Goal: Task Accomplishment & Management: Use online tool/utility

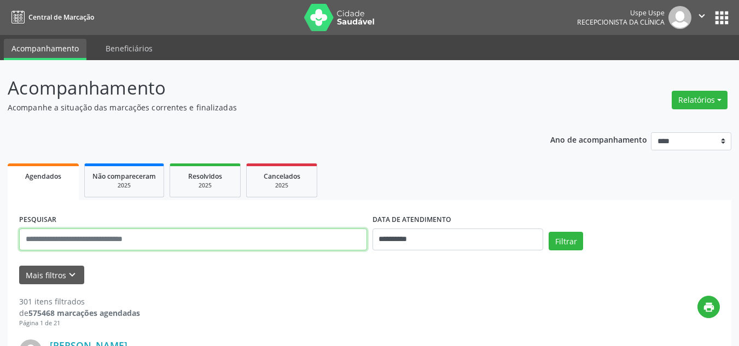
click at [181, 243] on input "text" at bounding box center [193, 240] width 348 height 22
click at [178, 247] on input "text" at bounding box center [193, 240] width 348 height 22
click at [216, 240] on input "text" at bounding box center [193, 240] width 348 height 22
type input "*"
click at [685, 98] on button "Relatórios" at bounding box center [700, 100] width 56 height 19
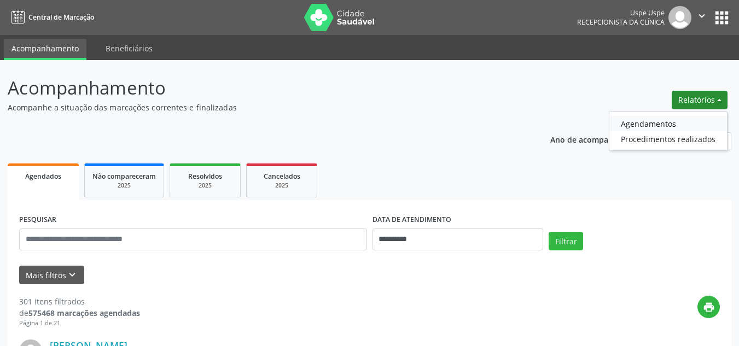
click at [670, 121] on link "Agendamentos" at bounding box center [668, 123] width 118 height 15
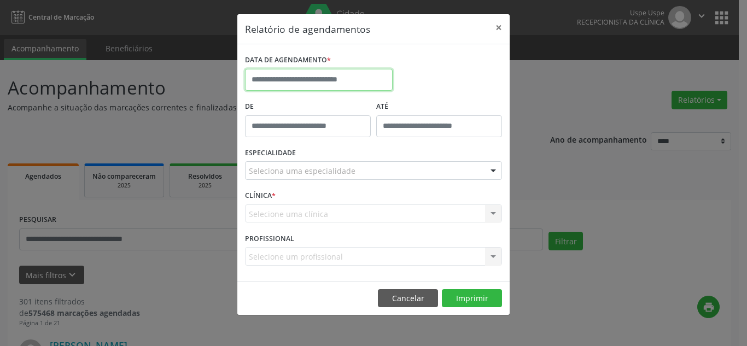
click at [303, 80] on input "text" at bounding box center [319, 80] width 148 height 22
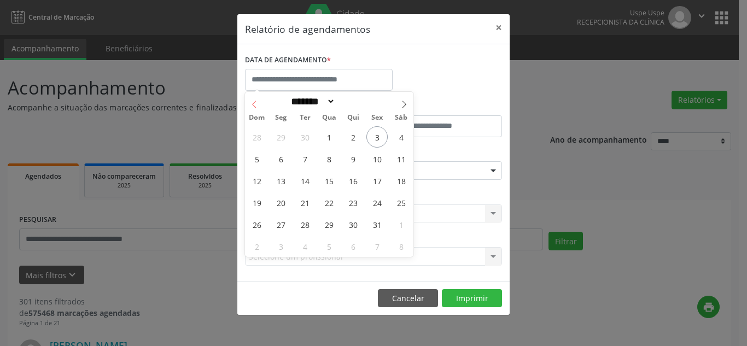
drag, startPoint x: 253, startPoint y: 101, endPoint x: 260, endPoint y: 117, distance: 16.7
click at [253, 101] on icon at bounding box center [255, 105] width 8 height 8
select select "*"
click at [283, 202] on span "22" at bounding box center [280, 202] width 21 height 21
type input "**********"
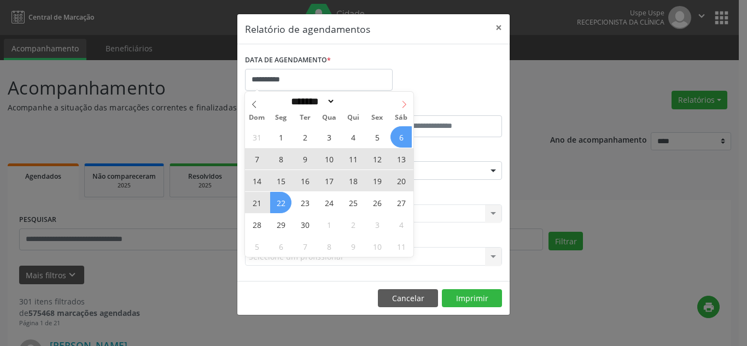
click at [404, 105] on icon at bounding box center [404, 105] width 8 height 8
select select "*"
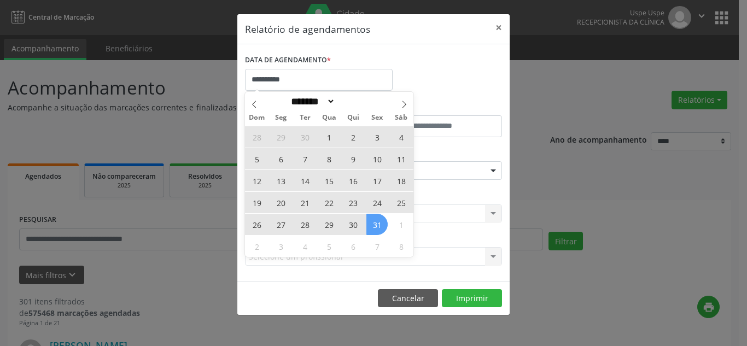
click at [374, 225] on span "31" at bounding box center [376, 224] width 21 height 21
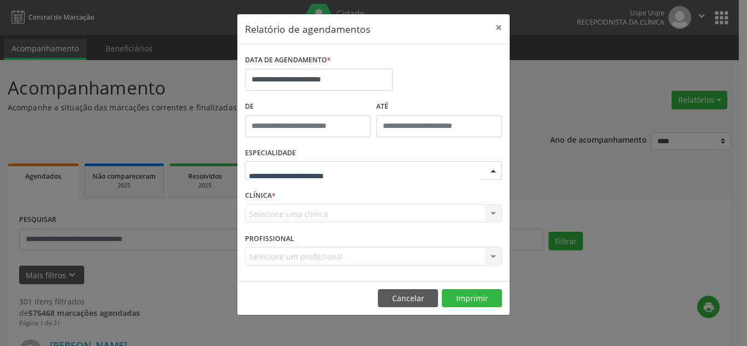
click at [488, 171] on div at bounding box center [493, 171] width 16 height 19
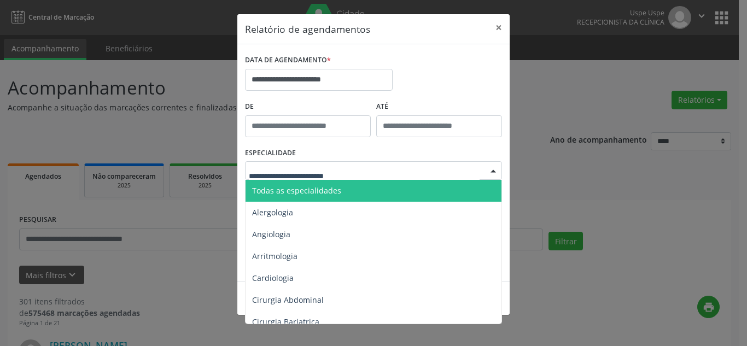
click at [371, 191] on span "Todas as especialidades" at bounding box center [375, 191] width 258 height 22
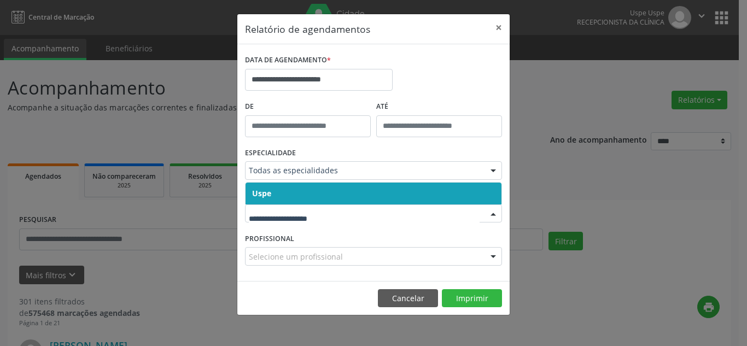
drag, startPoint x: 372, startPoint y: 187, endPoint x: 374, endPoint y: 208, distance: 21.4
click at [371, 187] on span "Uspe" at bounding box center [374, 194] width 256 height 22
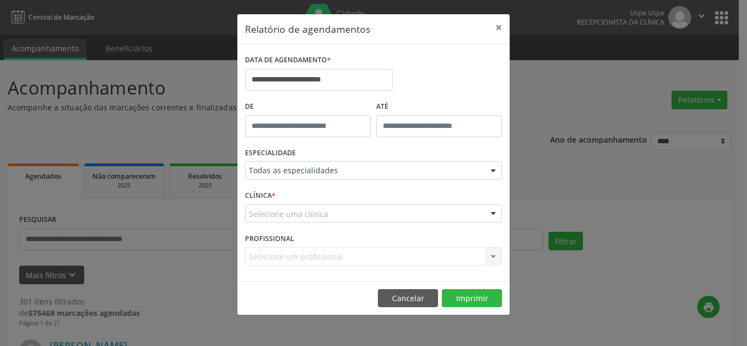
drag, startPoint x: 376, startPoint y: 212, endPoint x: 369, endPoint y: 197, distance: 16.9
click at [377, 209] on div "Selecione uma clínica" at bounding box center [373, 214] width 257 height 19
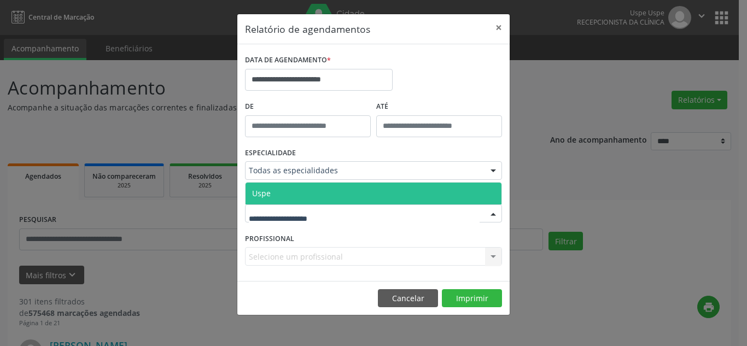
click at [369, 196] on span "Uspe" at bounding box center [374, 194] width 256 height 22
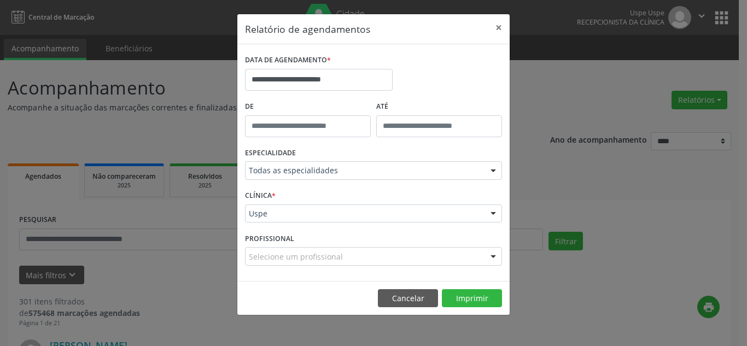
click at [356, 255] on div "Selecione um profissional" at bounding box center [373, 256] width 257 height 19
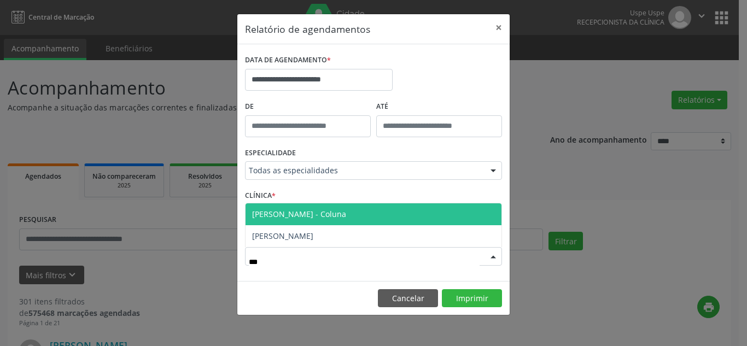
type input "****"
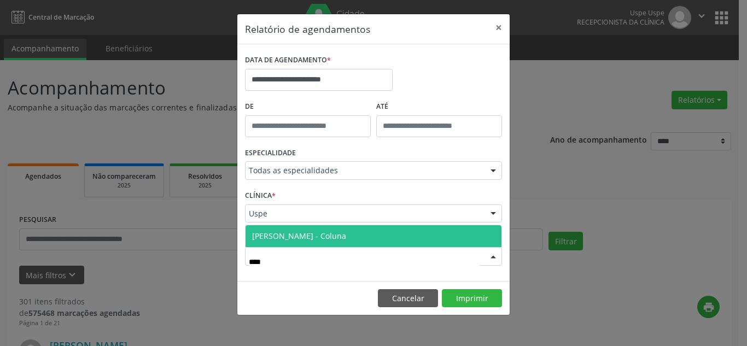
click at [346, 236] on span "[PERSON_NAME] - Coluna" at bounding box center [299, 236] width 94 height 10
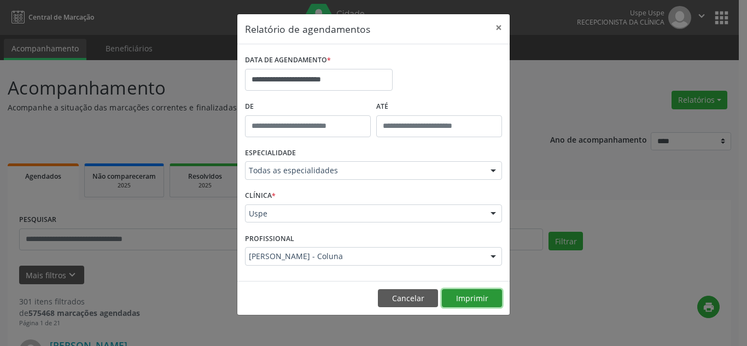
click at [462, 298] on button "Imprimir" at bounding box center [472, 298] width 60 height 19
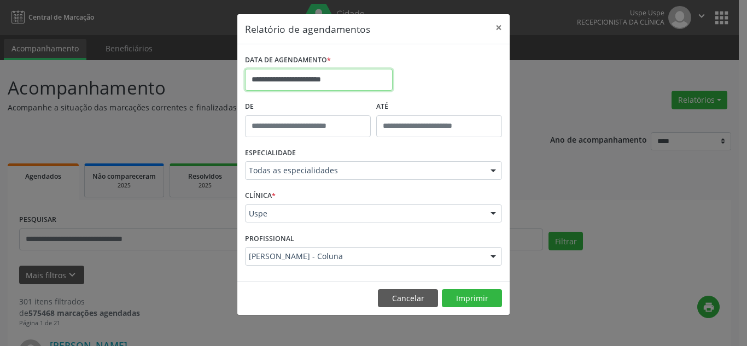
click at [319, 80] on input "**********" at bounding box center [319, 80] width 148 height 22
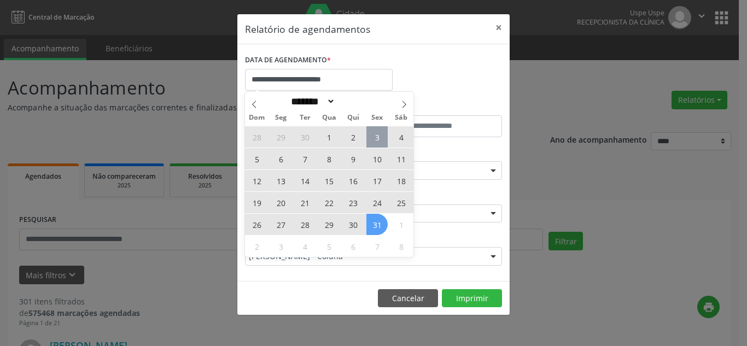
click at [375, 136] on span "3" at bounding box center [376, 136] width 21 height 21
type input "**********"
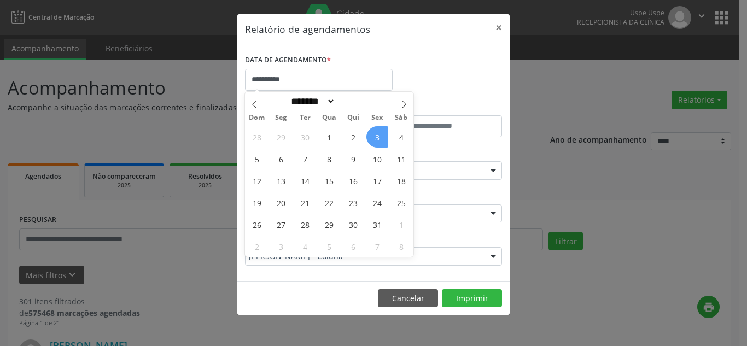
click at [375, 136] on span "3" at bounding box center [376, 136] width 21 height 21
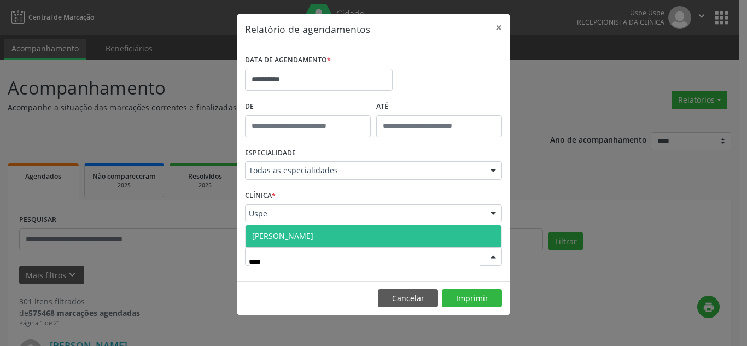
type input "*****"
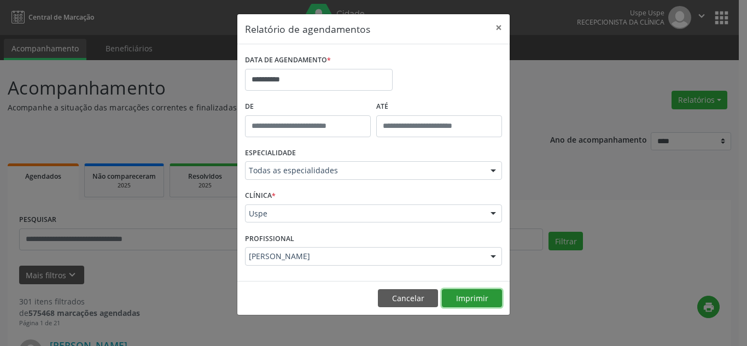
click at [461, 301] on button "Imprimir" at bounding box center [472, 298] width 60 height 19
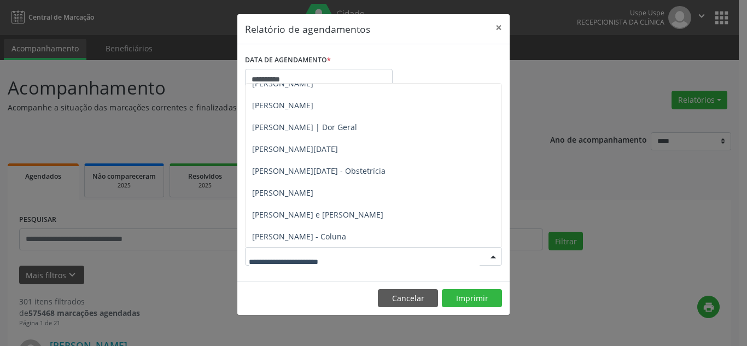
scroll to position [219, 0]
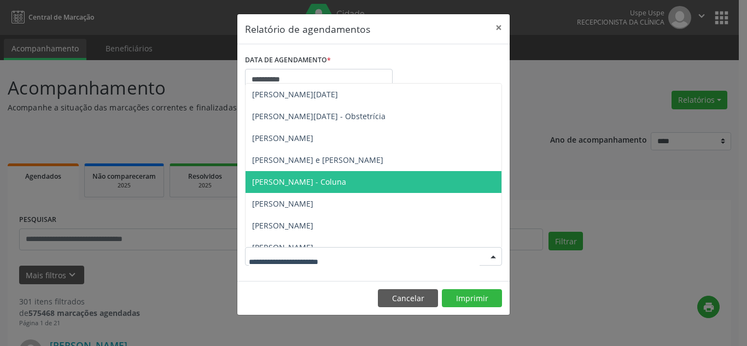
click at [308, 180] on span "[PERSON_NAME] - Coluna" at bounding box center [299, 182] width 94 height 10
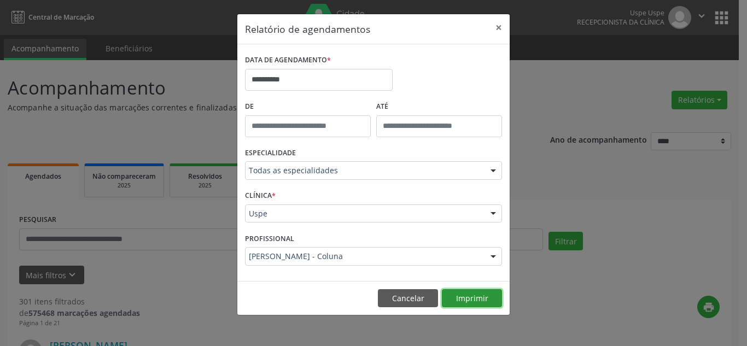
click at [466, 292] on button "Imprimir" at bounding box center [472, 298] width 60 height 19
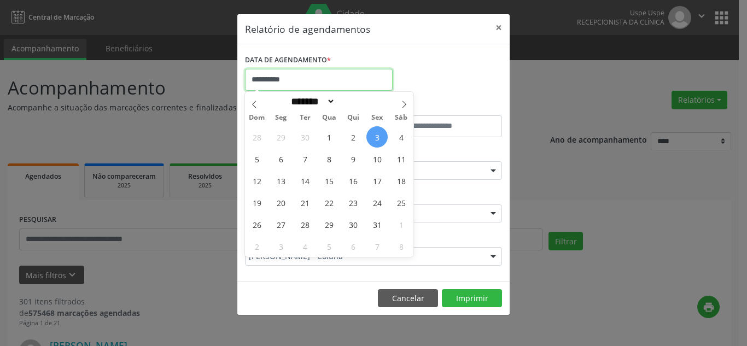
click at [266, 79] on input "**********" at bounding box center [319, 80] width 148 height 22
click at [355, 136] on span "2" at bounding box center [352, 136] width 21 height 21
type input "**********"
click at [355, 136] on span "2" at bounding box center [352, 136] width 21 height 21
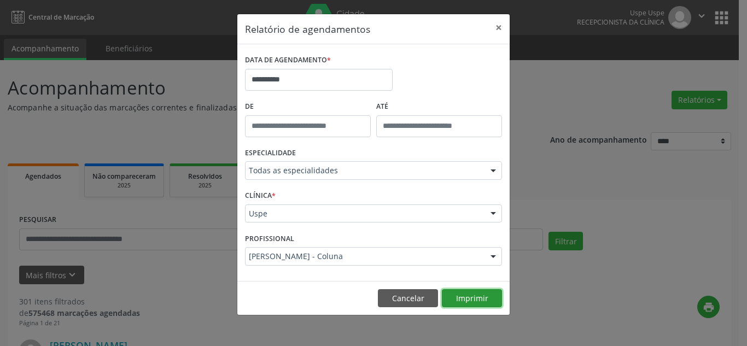
click at [474, 298] on button "Imprimir" at bounding box center [472, 298] width 60 height 19
